Goal: Task Accomplishment & Management: Use online tool/utility

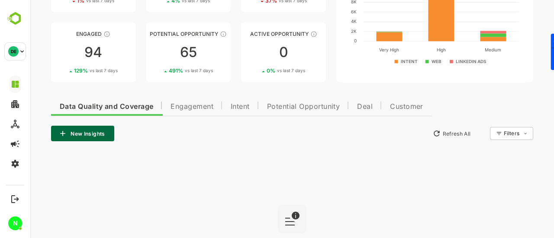
scroll to position [98, 0]
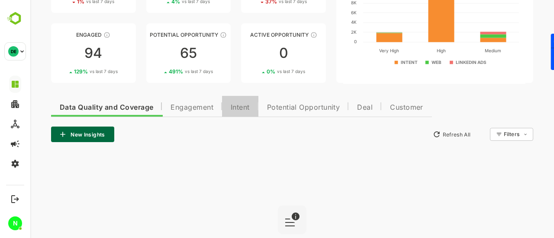
click at [237, 109] on span "Intent" at bounding box center [240, 107] width 19 height 7
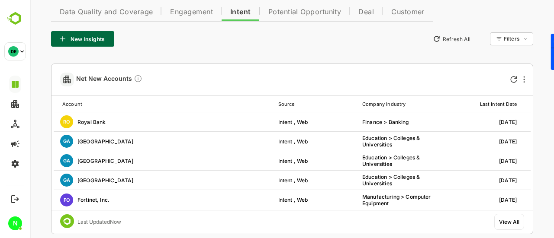
scroll to position [115, 0]
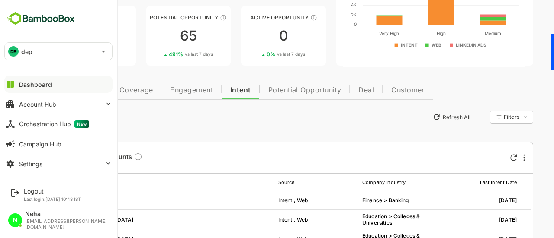
click at [17, 52] on div "DE" at bounding box center [13, 51] width 10 height 10
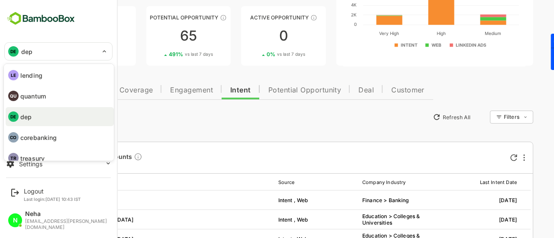
click at [29, 75] on p "lending" at bounding box center [31, 75] width 22 height 9
type input "*******"
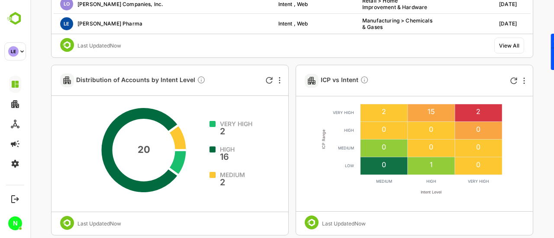
scroll to position [371, 0]
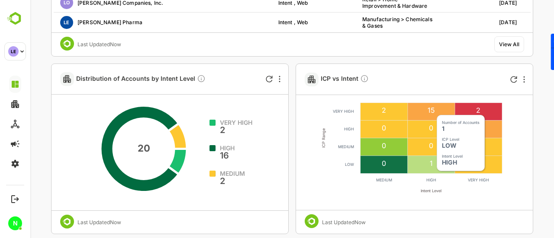
click at [431, 165] on text "1" at bounding box center [431, 163] width 3 height 9
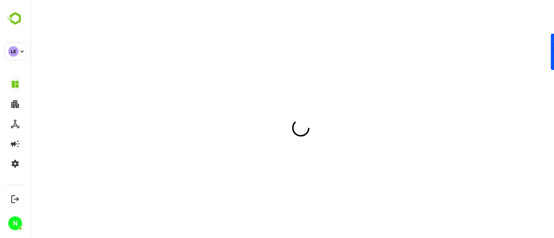
scroll to position [0, 0]
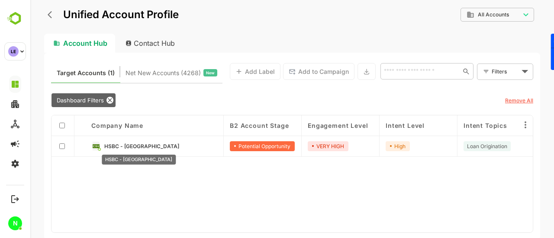
click at [114, 147] on span "HSBC - India" at bounding box center [141, 146] width 75 height 6
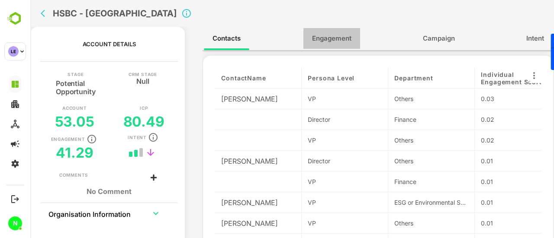
click at [330, 32] on button "Engagement" at bounding box center [331, 38] width 57 height 21
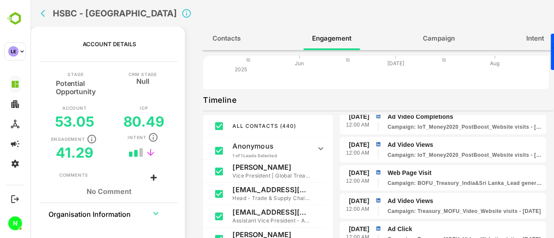
scroll to position [2555, 0]
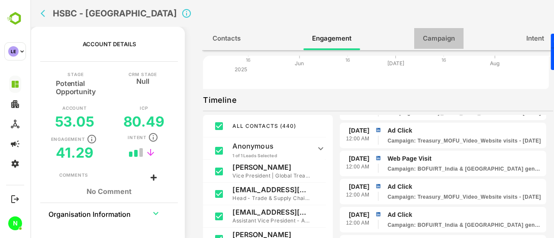
click at [419, 46] on button "Campaign" at bounding box center [438, 38] width 49 height 21
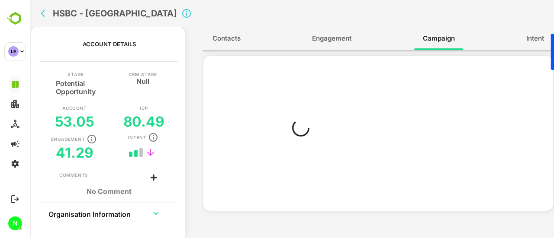
click at [154, 213] on icon "expand row" at bounding box center [155, 213] width 5 height 3
click at [224, 43] on span "Contacts" at bounding box center [226, 38] width 28 height 11
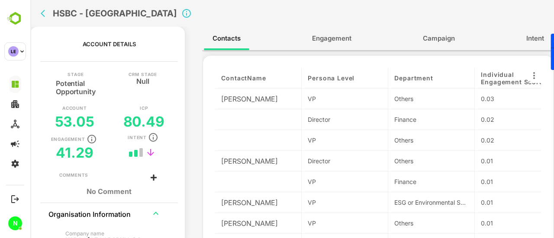
click at [441, 39] on span "Campaign" at bounding box center [439, 38] width 32 height 11
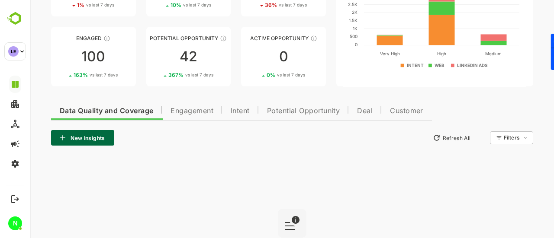
scroll to position [87, 0]
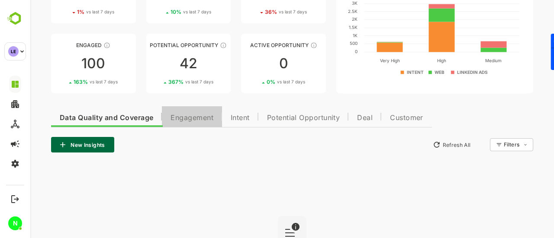
click at [192, 125] on button "Engagement" at bounding box center [192, 116] width 60 height 21
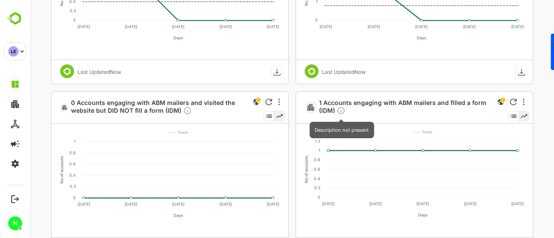
scroll to position [701, 0]
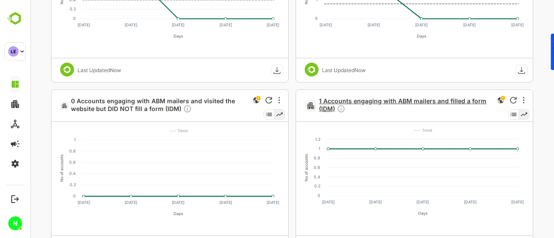
click at [325, 107] on span "1 Accounts engaging with ABM mailers and filled a form (IDM)" at bounding box center [405, 105] width 173 height 17
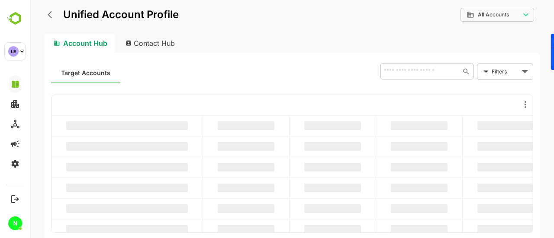
scroll to position [0, 0]
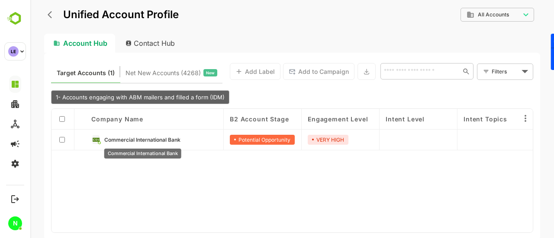
click at [143, 139] on span "Commercial International Bank" at bounding box center [142, 140] width 76 height 6
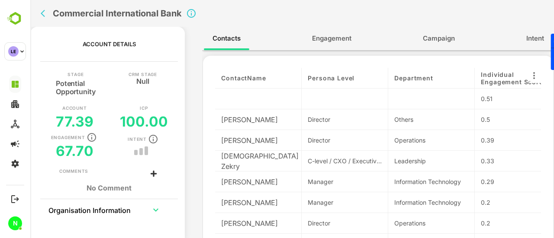
click at [335, 42] on span "Engagement" at bounding box center [331, 38] width 39 height 11
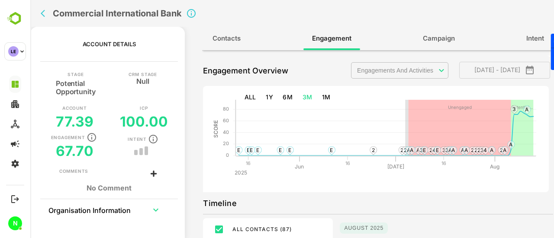
click at [426, 38] on span "Campaign" at bounding box center [439, 38] width 32 height 11
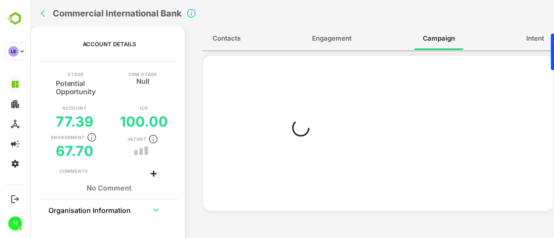
click at [529, 42] on span "Intent" at bounding box center [535, 38] width 18 height 11
click at [323, 39] on span "Engagement" at bounding box center [331, 38] width 39 height 11
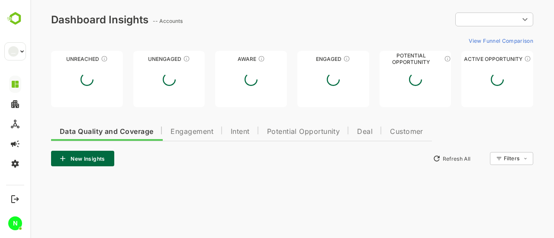
type input "**********"
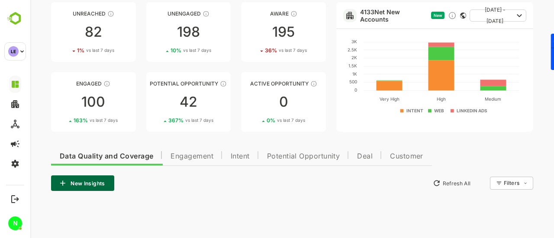
scroll to position [55, 0]
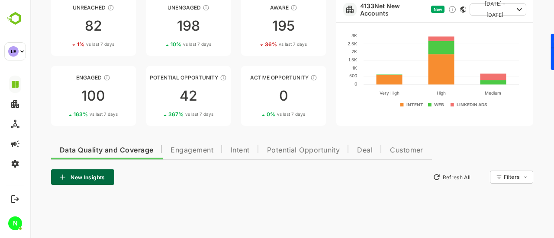
click at [199, 148] on span "Engagement" at bounding box center [191, 150] width 43 height 7
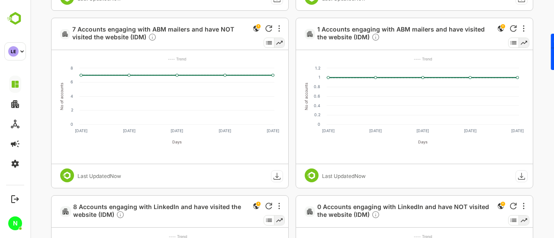
scroll to position [948, 0]
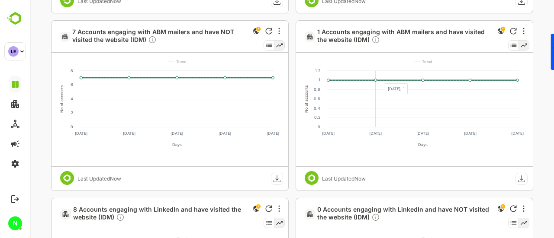
click at [379, 78] on rect at bounding box center [423, 99] width 192 height 57
click at [342, 37] on span "1 Accounts engaging with ABM mailers and have visited the website (IDM)" at bounding box center [404, 36] width 175 height 17
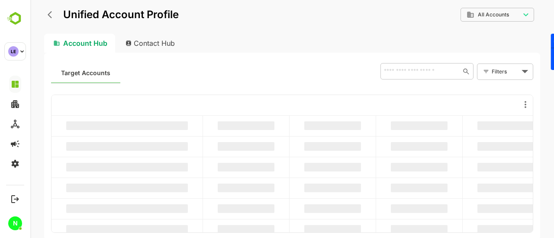
scroll to position [0, 0]
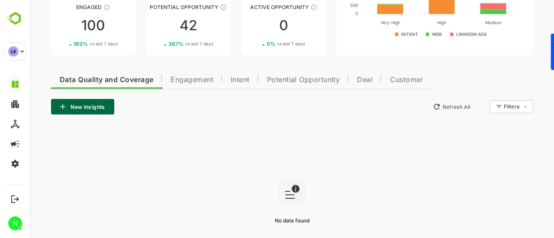
scroll to position [125, 0]
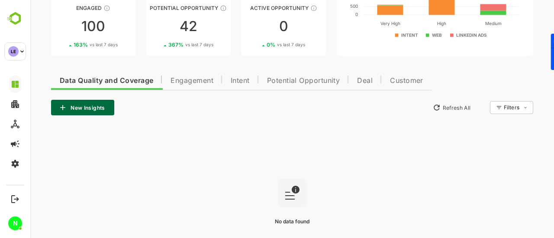
click at [194, 84] on span "Engagement" at bounding box center [191, 80] width 43 height 7
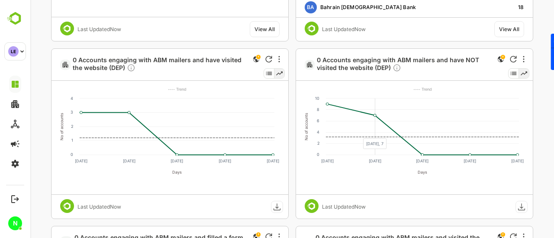
scroll to position [386, 0]
click at [278, 63] on div at bounding box center [279, 60] width 10 height 10
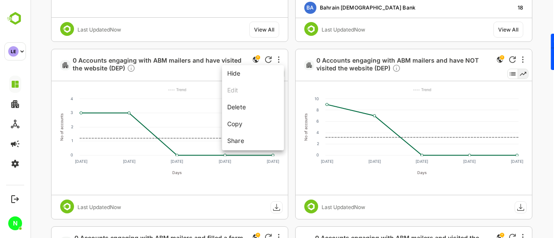
click at [291, 73] on div at bounding box center [291, 119] width 523 height 238
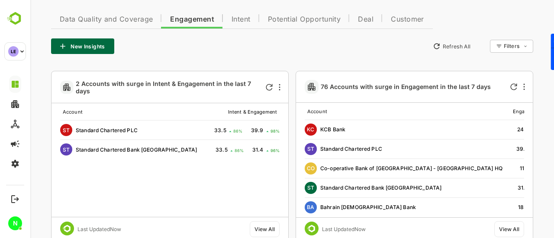
scroll to position [185, 0]
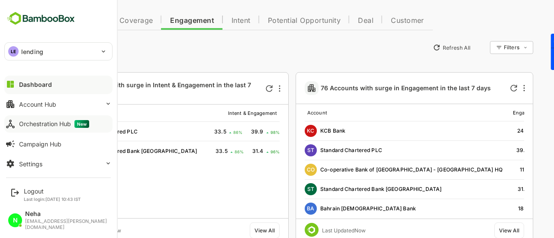
click at [50, 126] on div "Orchestration Hub New" at bounding box center [54, 124] width 70 height 8
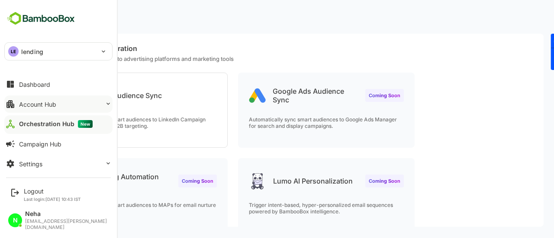
click at [40, 106] on div "Account Hub" at bounding box center [37, 104] width 37 height 7
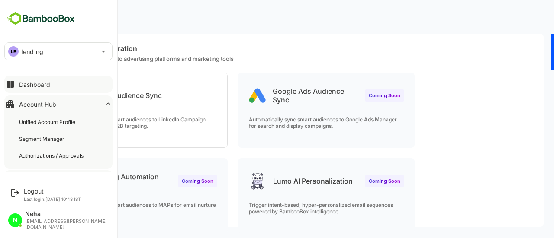
click at [41, 80] on button "Dashboard" at bounding box center [58, 84] width 108 height 17
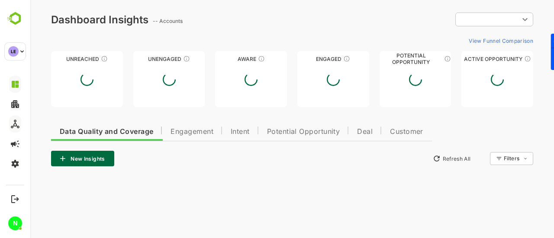
type input "**********"
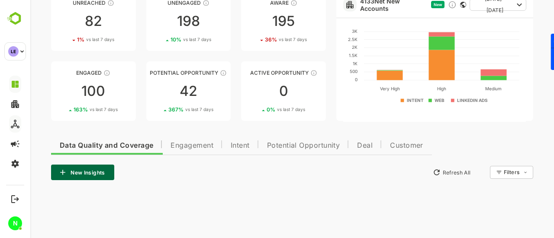
scroll to position [62, 0]
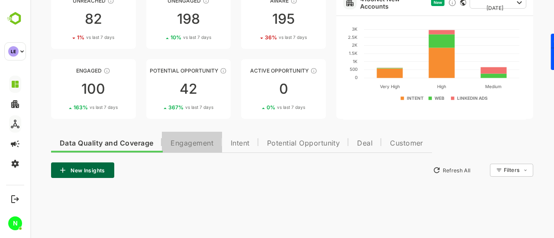
click at [196, 142] on span "Engagement" at bounding box center [191, 143] width 43 height 7
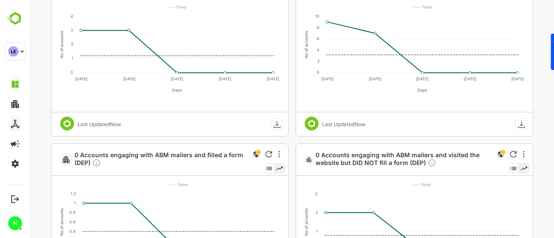
scroll to position [406, 0]
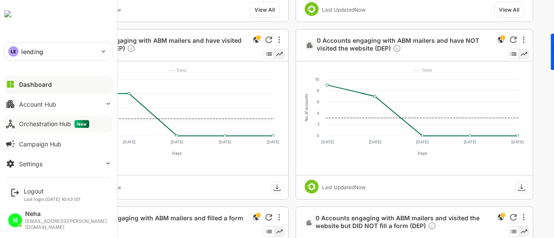
click at [23, 50] on p "lending" at bounding box center [32, 51] width 22 height 9
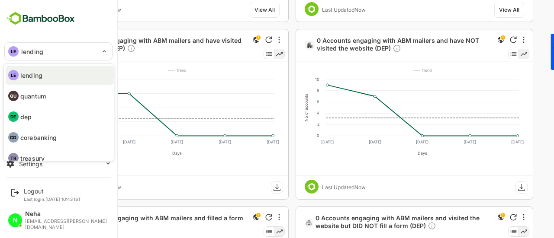
click at [31, 111] on li "DE dep" at bounding box center [60, 116] width 108 height 19
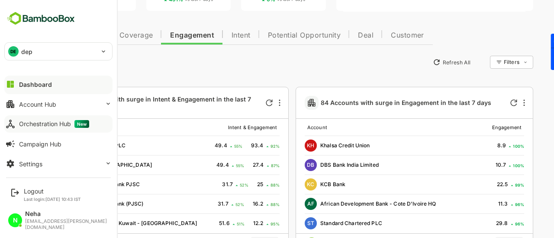
scroll to position [182, 0]
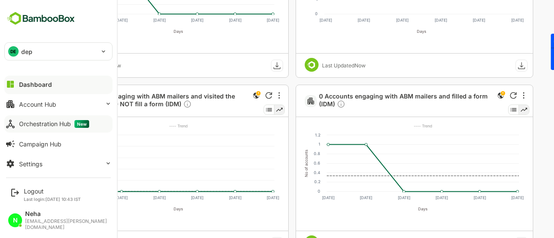
scroll to position [721, 0]
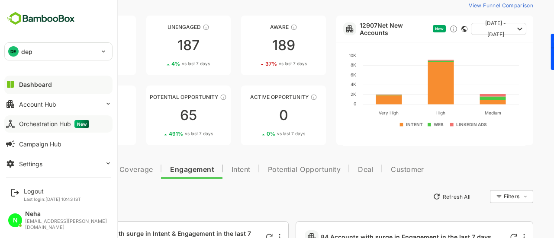
scroll to position [0, 0]
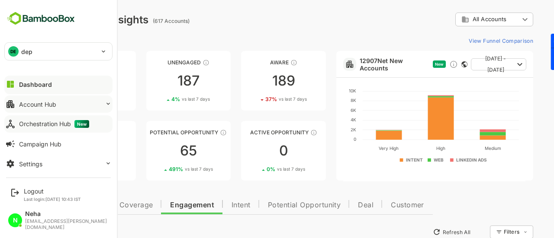
click at [50, 101] on div "Account Hub" at bounding box center [37, 104] width 37 height 7
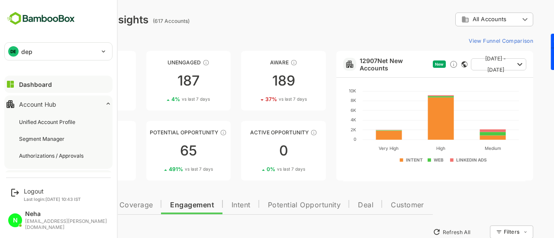
click at [39, 51] on div "DE dep" at bounding box center [53, 51] width 97 height 17
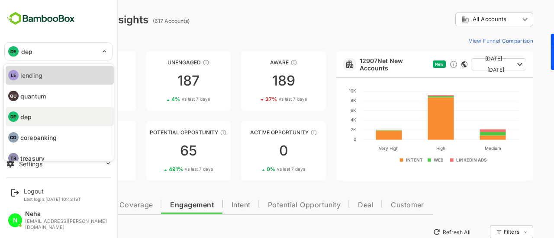
click at [36, 75] on p "lending" at bounding box center [31, 75] width 22 height 9
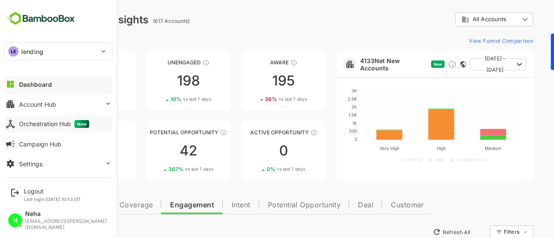
click at [227, 23] on div "**********" at bounding box center [292, 20] width 482 height 14
click at [39, 51] on p "lending" at bounding box center [32, 51] width 22 height 9
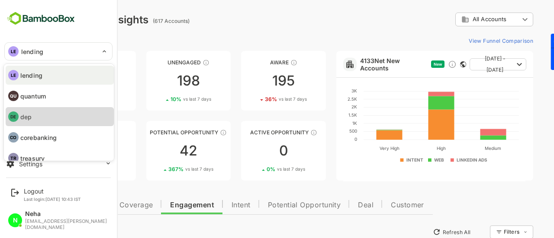
click at [27, 119] on p "dep" at bounding box center [25, 116] width 11 height 9
type input "***"
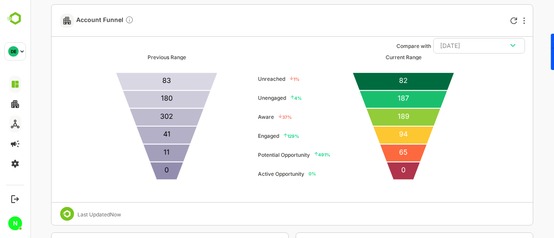
scroll to position [1318, 0]
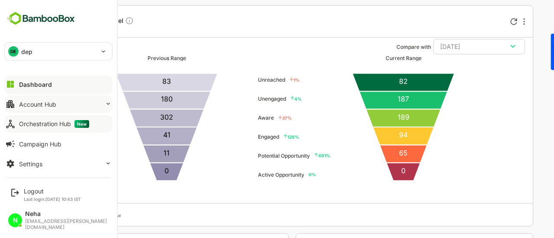
click at [47, 106] on div "Account Hub" at bounding box center [37, 104] width 37 height 7
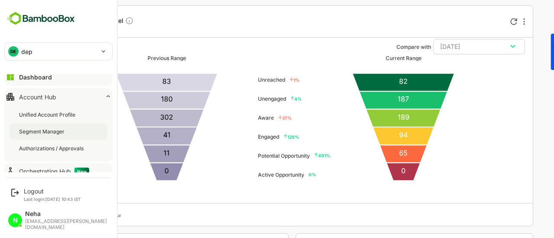
scroll to position [0, 0]
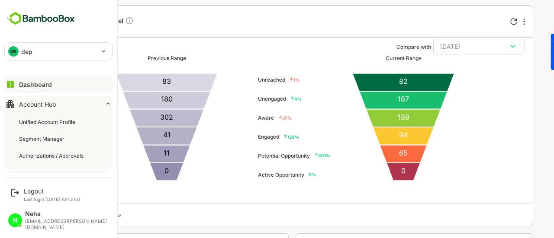
click at [36, 102] on div "Account Hub" at bounding box center [37, 104] width 37 height 7
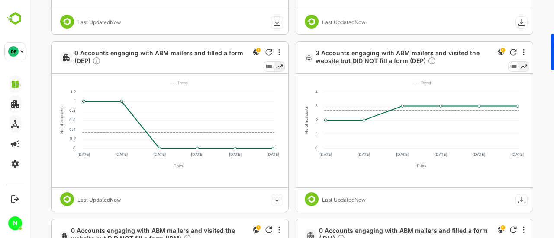
scroll to position [564, 0]
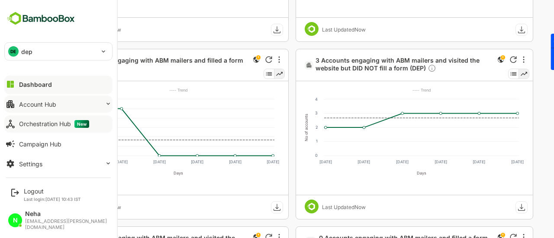
click at [29, 126] on div "Orchestration Hub New" at bounding box center [54, 124] width 70 height 8
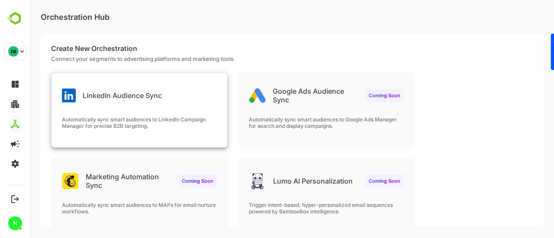
click at [123, 117] on p "Automatically sync smart audiences to LinkedIn Campaign Manager for precise B2B…" at bounding box center [139, 122] width 155 height 13
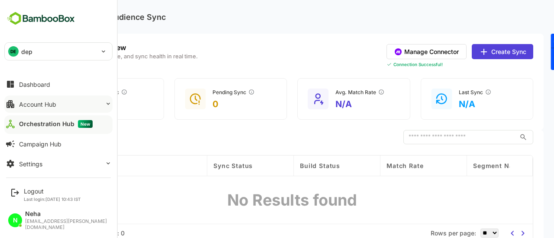
click at [29, 104] on div "Account Hub" at bounding box center [37, 104] width 37 height 7
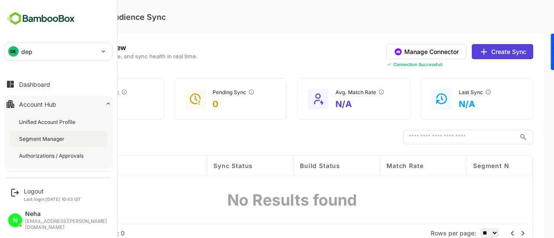
click at [35, 135] on div "Segment Manager" at bounding box center [42, 138] width 47 height 7
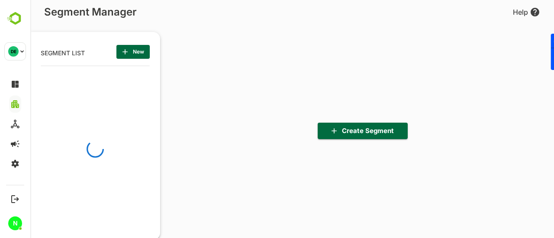
scroll to position [3, 3]
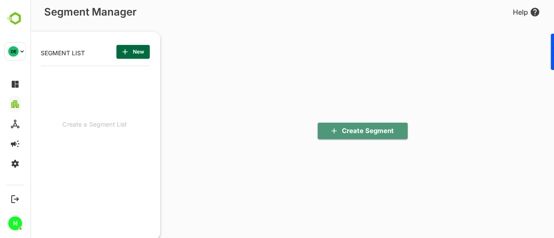
click at [343, 130] on span "Create Segment" at bounding box center [362, 130] width 76 height 11
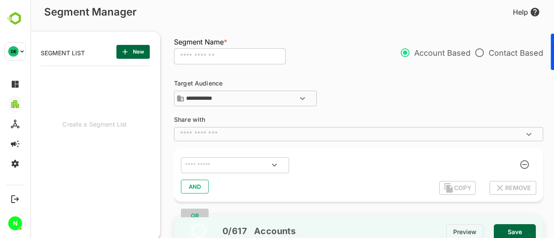
scroll to position [5, 0]
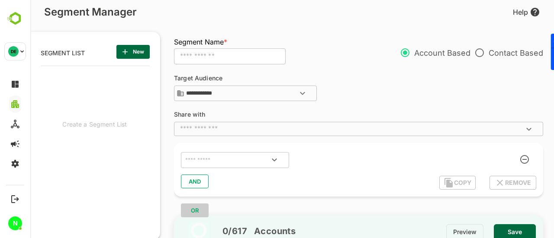
click at [278, 95] on input "**********" at bounding box center [249, 93] width 130 height 10
click at [352, 104] on div "**********" at bounding box center [363, 144] width 378 height 148
click at [270, 95] on input "**********" at bounding box center [250, 93] width 127 height 10
click div "**********"
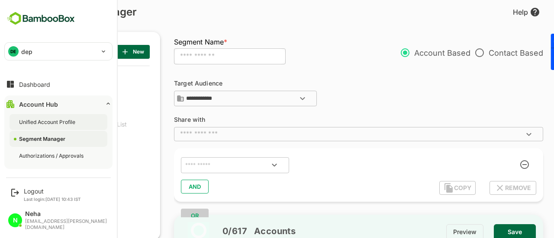
click at [40, 120] on div "Unified Account Profile" at bounding box center [48, 122] width 58 height 7
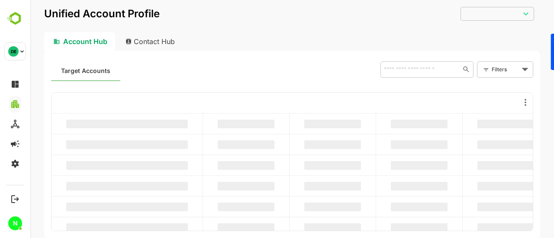
type input "**********"
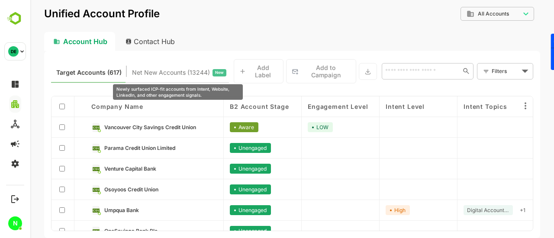
click at [154, 77] on span "Net New Accounts ( 13244 )" at bounding box center [171, 72] width 78 height 11
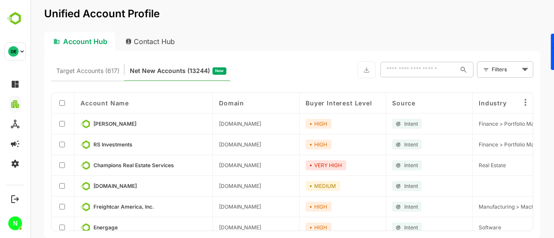
click at [89, 72] on span "Target Accounts (617)" at bounding box center [87, 70] width 63 height 11
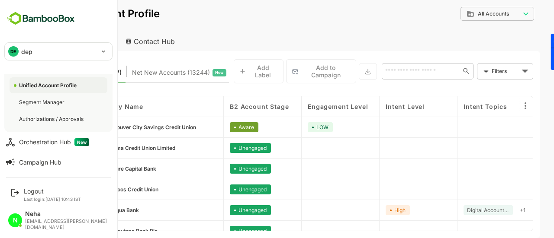
scroll to position [32, 0]
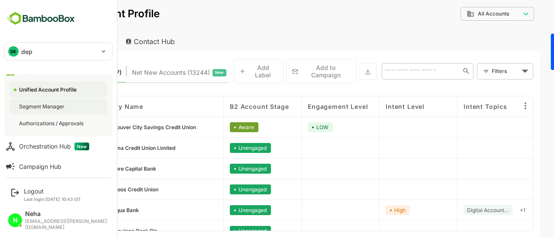
click at [35, 103] on div "Segment Manager" at bounding box center [42, 106] width 47 height 7
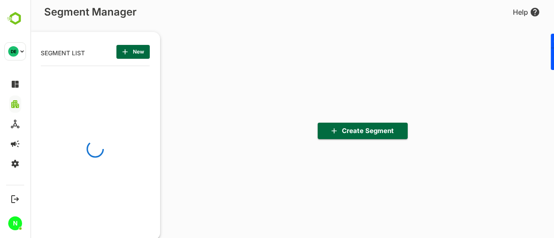
scroll to position [165, 107]
click at [357, 129] on span "Create Segment" at bounding box center [362, 130] width 76 height 11
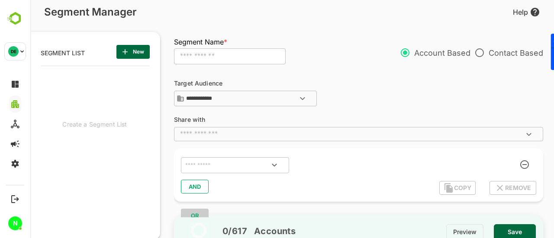
scroll to position [5, 0]
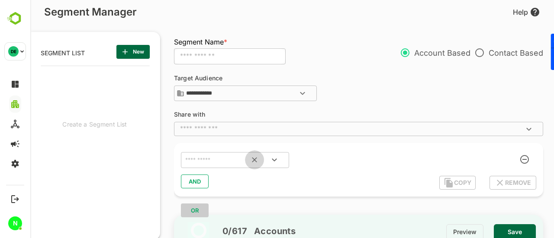
click at [254, 159] on icon "Clear" at bounding box center [254, 160] width 9 height 9
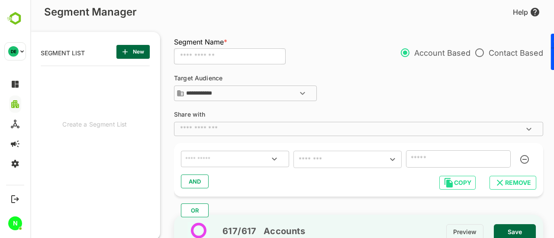
scroll to position [0, 0]
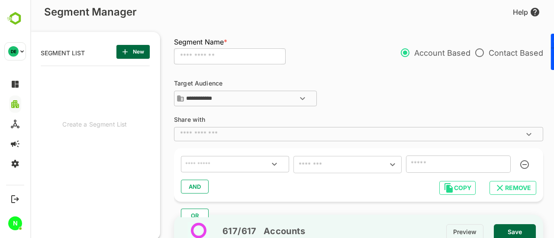
click div "**********"
